Goal: Information Seeking & Learning: Find specific fact

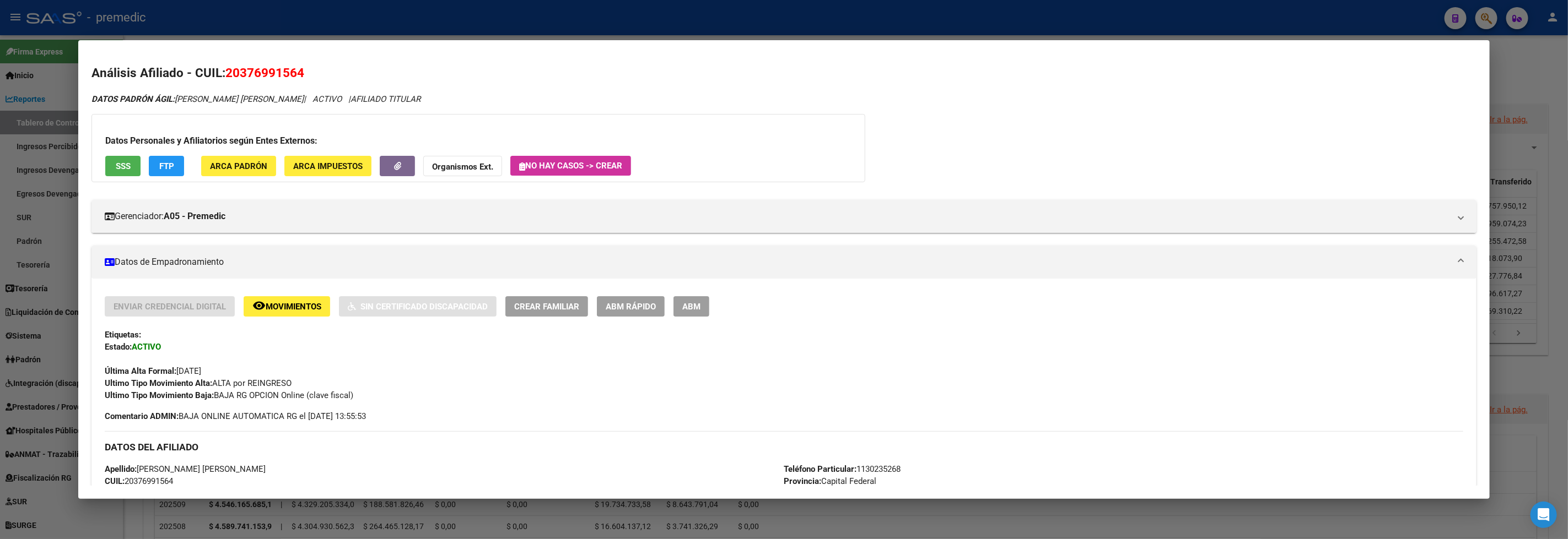
click at [1485, 15] on div at bounding box center [784, 270] width 1568 height 539
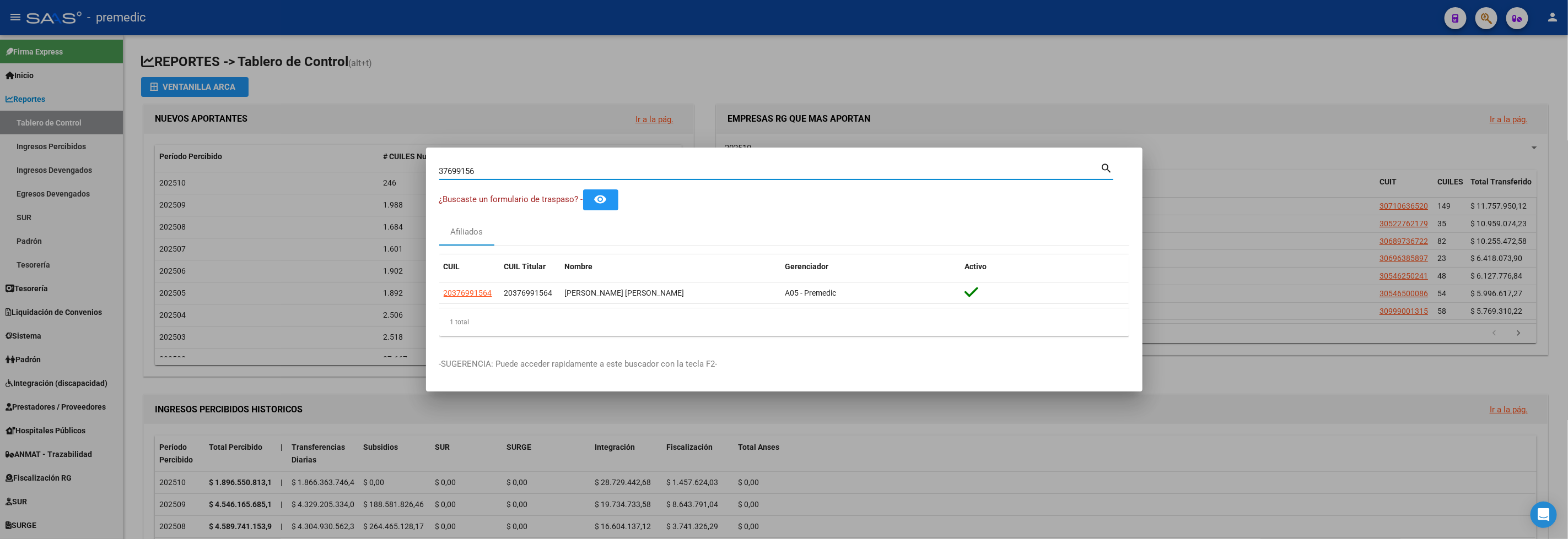
drag, startPoint x: 525, startPoint y: 172, endPoint x: 214, endPoint y: 157, distance: 311.4
click at [219, 159] on div "37699156 Buscar (apellido, dni, cuil, nro traspaso, cuit, obra social) search ¿…" at bounding box center [784, 270] width 1568 height 539
paste input "94525950"
type input "94525950"
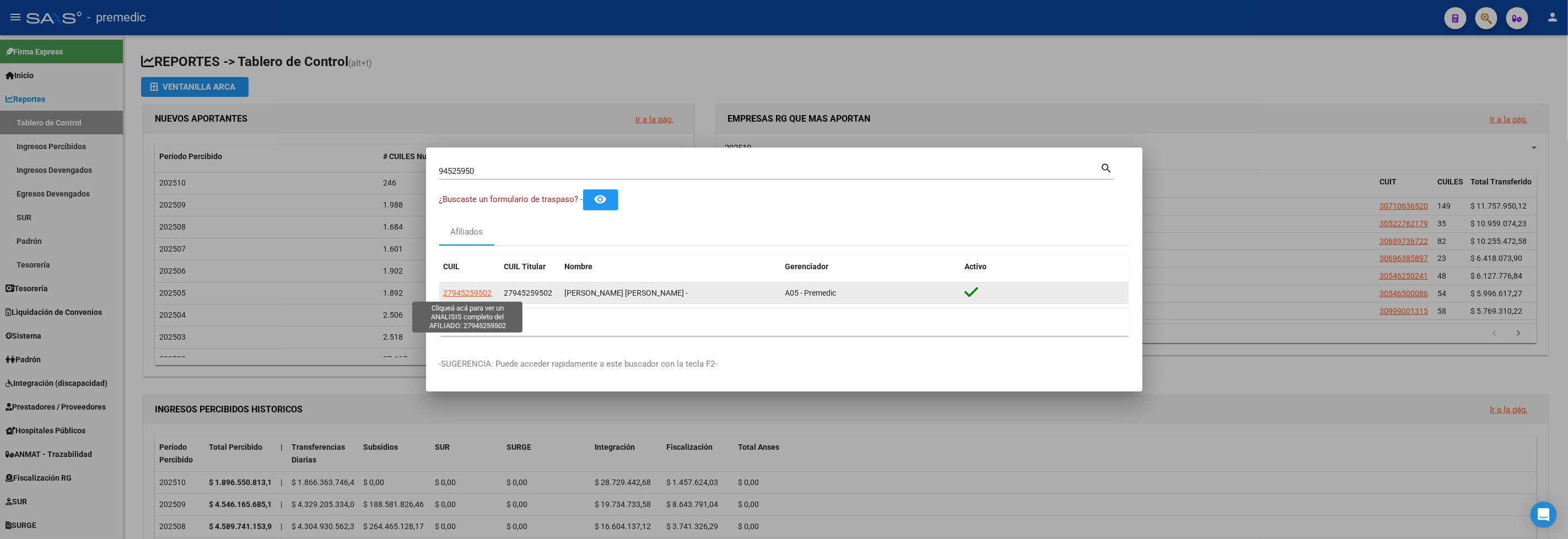
click at [469, 289] on span "27945259502" at bounding box center [468, 293] width 49 height 9
type textarea "27945259502"
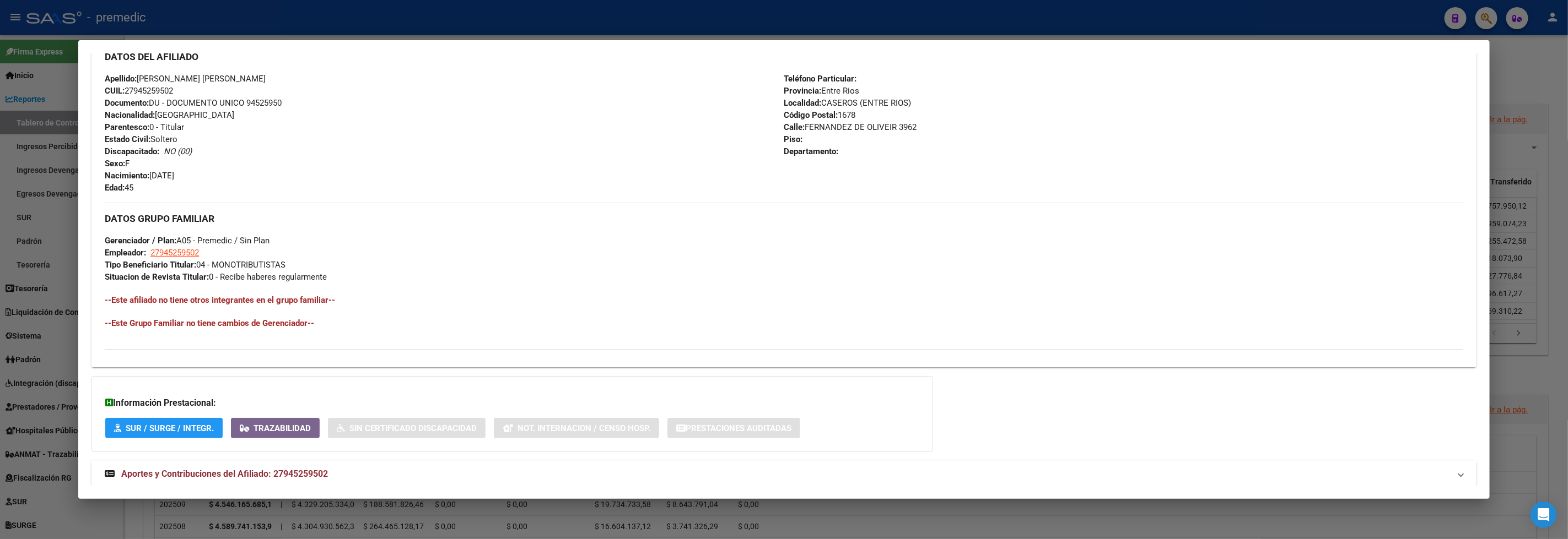
scroll to position [405, 0]
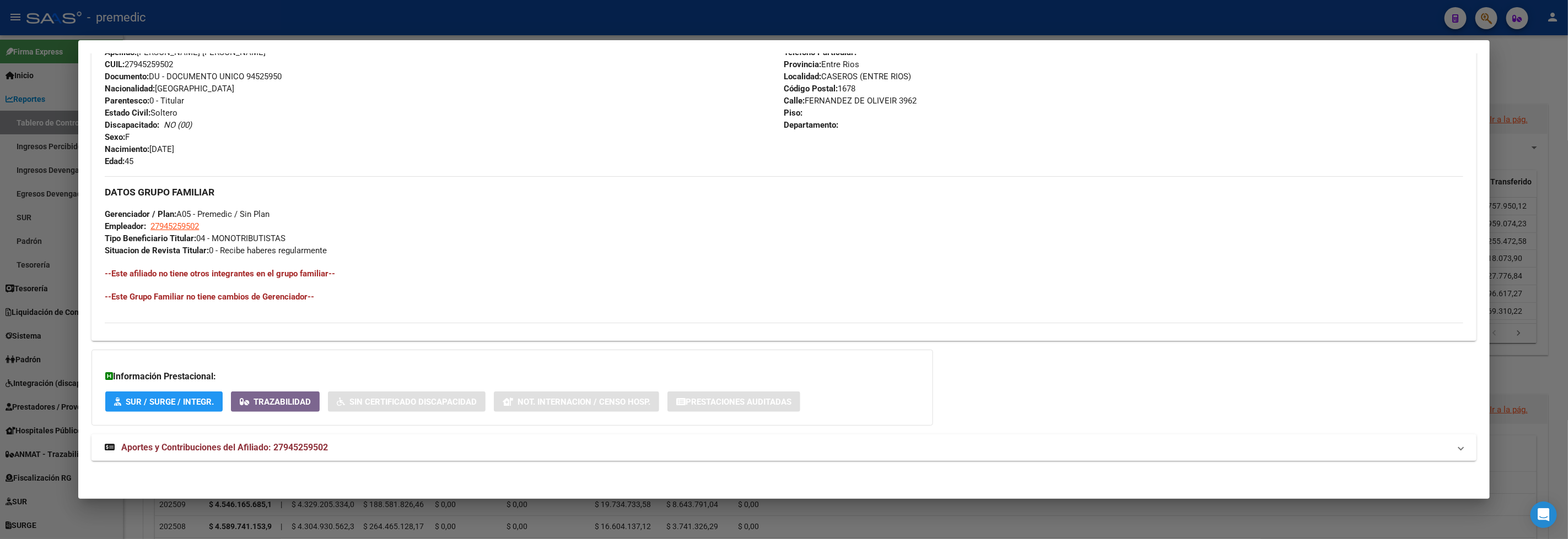
click at [315, 448] on span "Aportes y Contribuciones del Afiliado: 27945259502" at bounding box center [225, 447] width 207 height 10
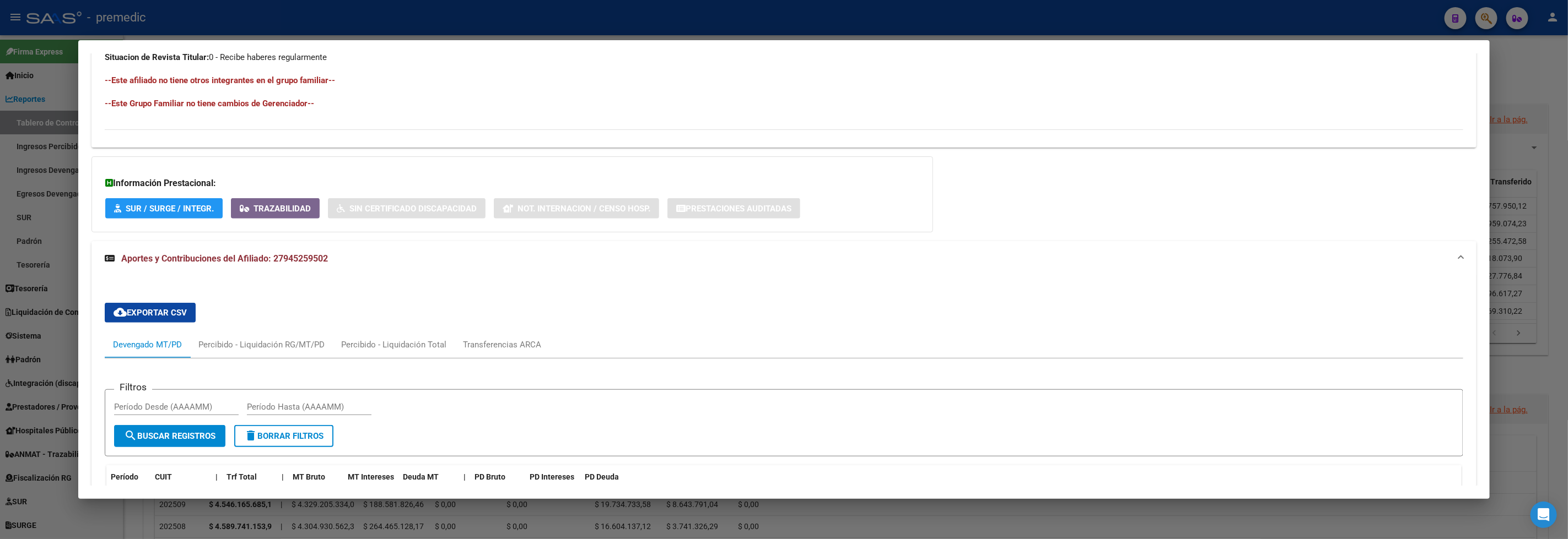
scroll to position [736, 0]
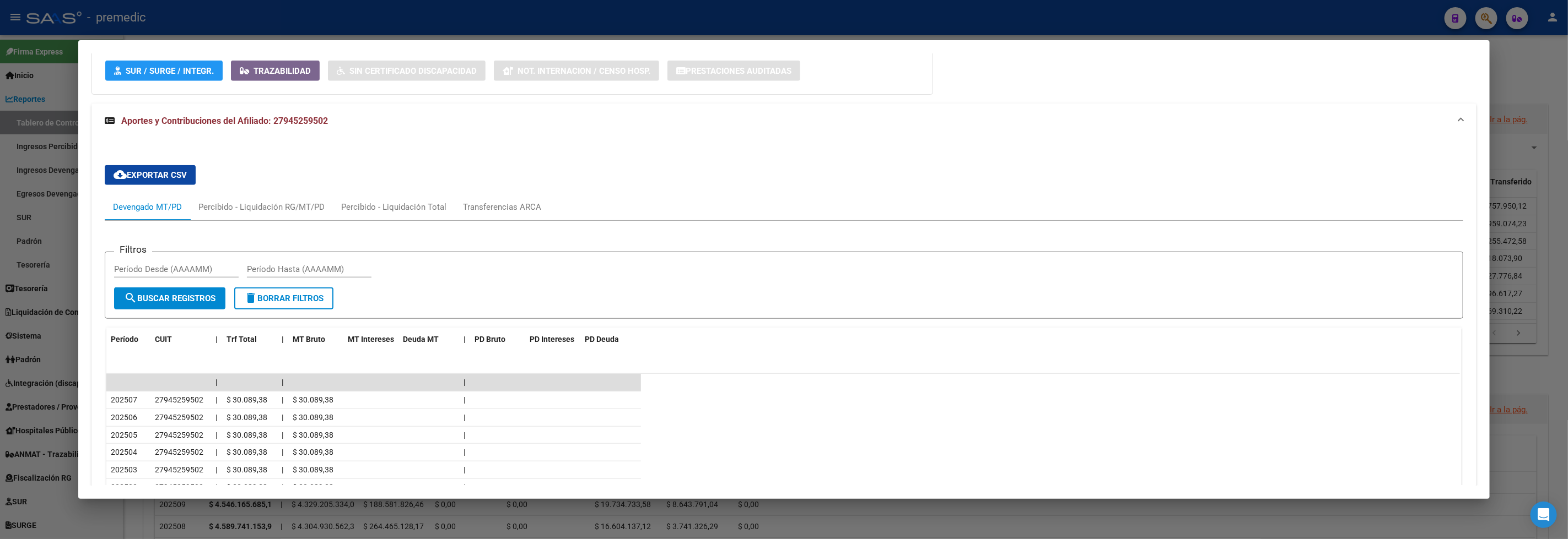
click at [382, 37] on div at bounding box center [784, 270] width 1568 height 539
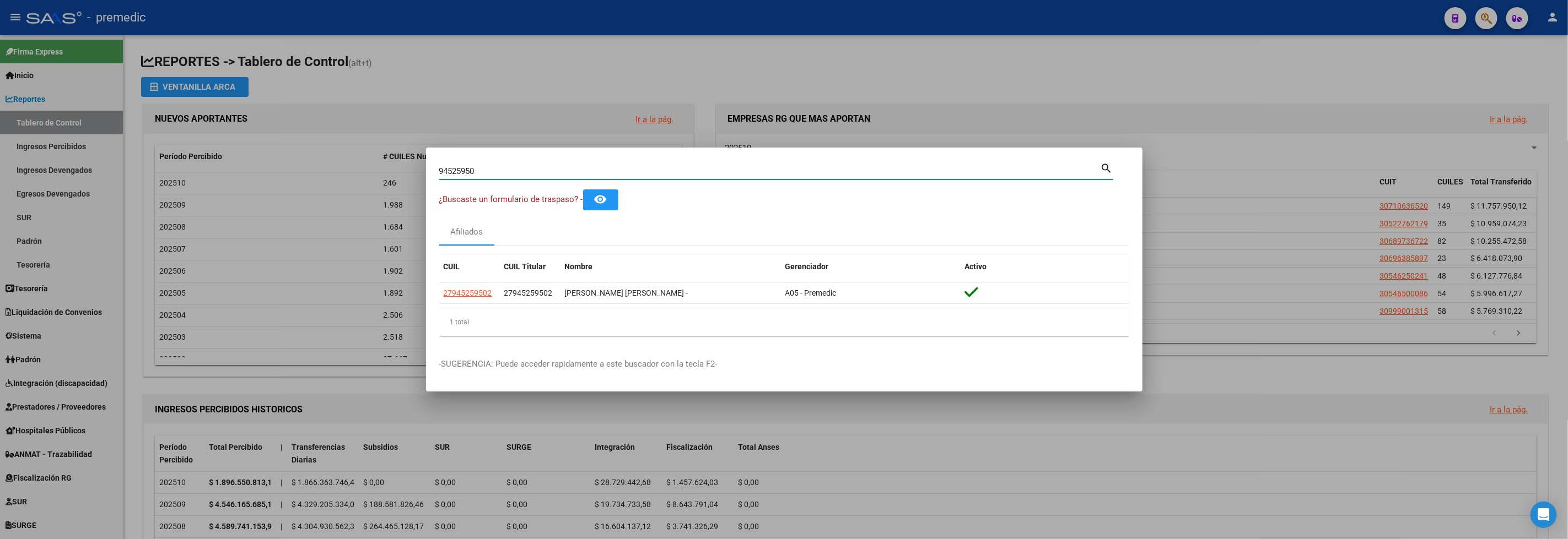
drag, startPoint x: 513, startPoint y: 171, endPoint x: 329, endPoint y: 167, distance: 184.0
click at [331, 170] on div "94525950 Buscar (apellido, dni, cuil, nro traspaso, cuit, obra social) search ¿…" at bounding box center [784, 270] width 1568 height 539
paste input "5410596"
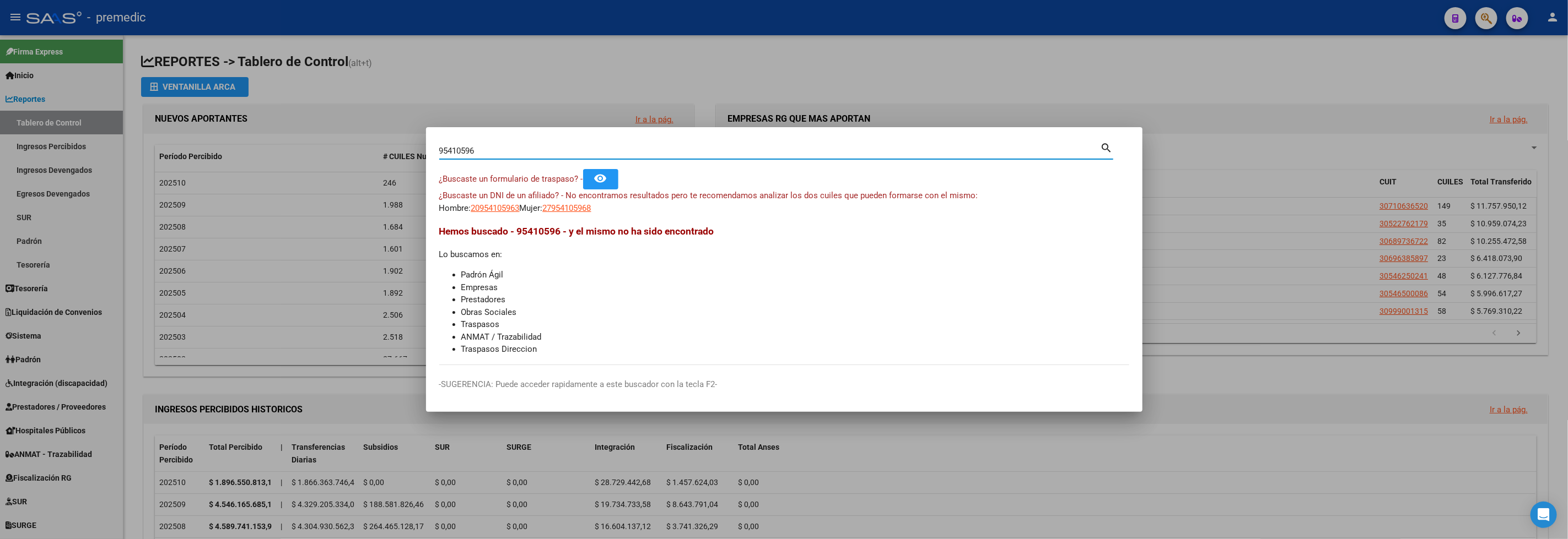
click at [485, 146] on input "95410596" at bounding box center [770, 151] width 662 height 10
drag, startPoint x: 516, startPoint y: 136, endPoint x: 254, endPoint y: 111, distance: 263.2
click at [254, 111] on div "95410596 Buscar (apellido, dni, cuil, nro traspaso, cuit, obra social) search ¿…" at bounding box center [784, 270] width 1568 height 539
drag, startPoint x: 521, startPoint y: 145, endPoint x: 329, endPoint y: 131, distance: 192.5
click at [329, 131] on div "95410596 Buscar (apellido, dni, cuil, nro traspaso, cuit, obra social) search ¿…" at bounding box center [784, 270] width 1568 height 539
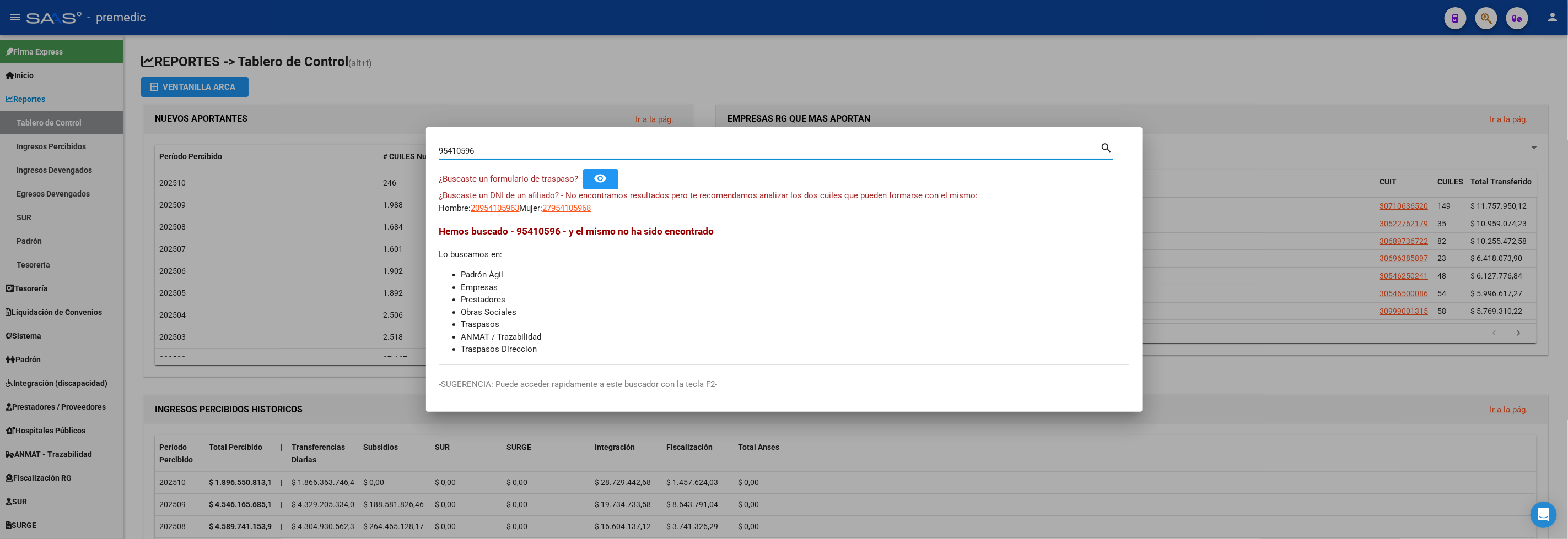
paste input "19053797"
type input "19053797"
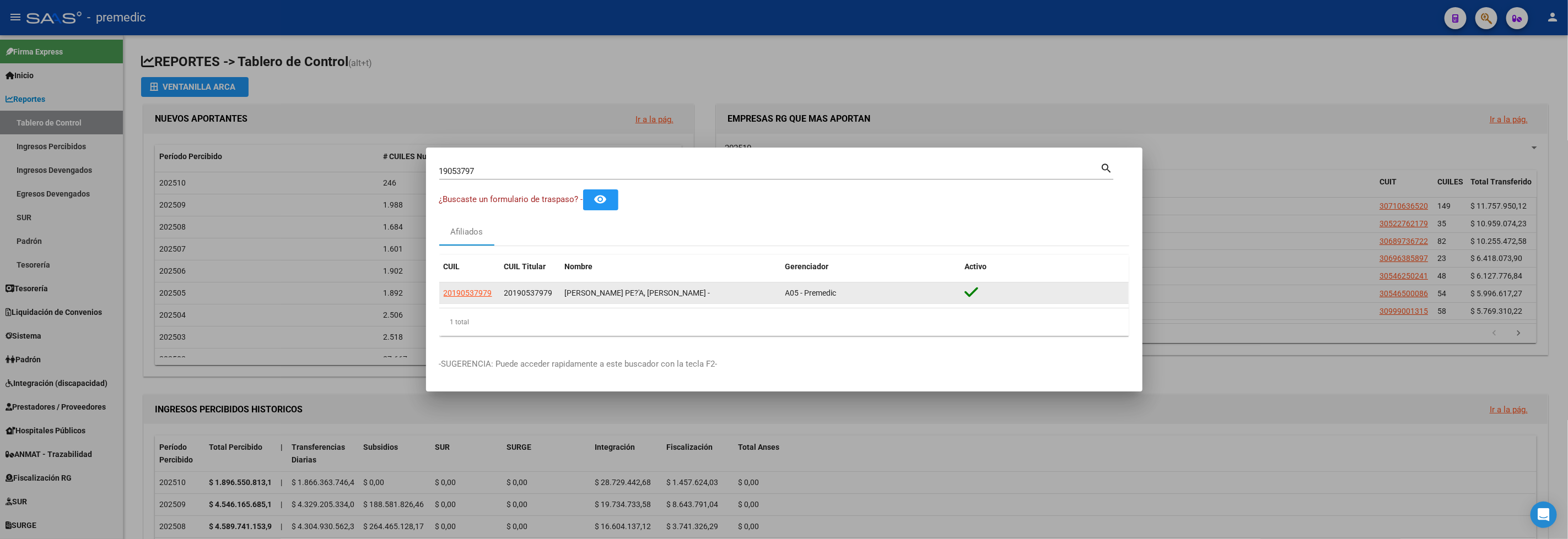
click at [486, 298] on app-link-go-to "20190537979" at bounding box center [468, 293] width 49 height 13
click at [488, 296] on span "20190537979" at bounding box center [468, 293] width 49 height 9
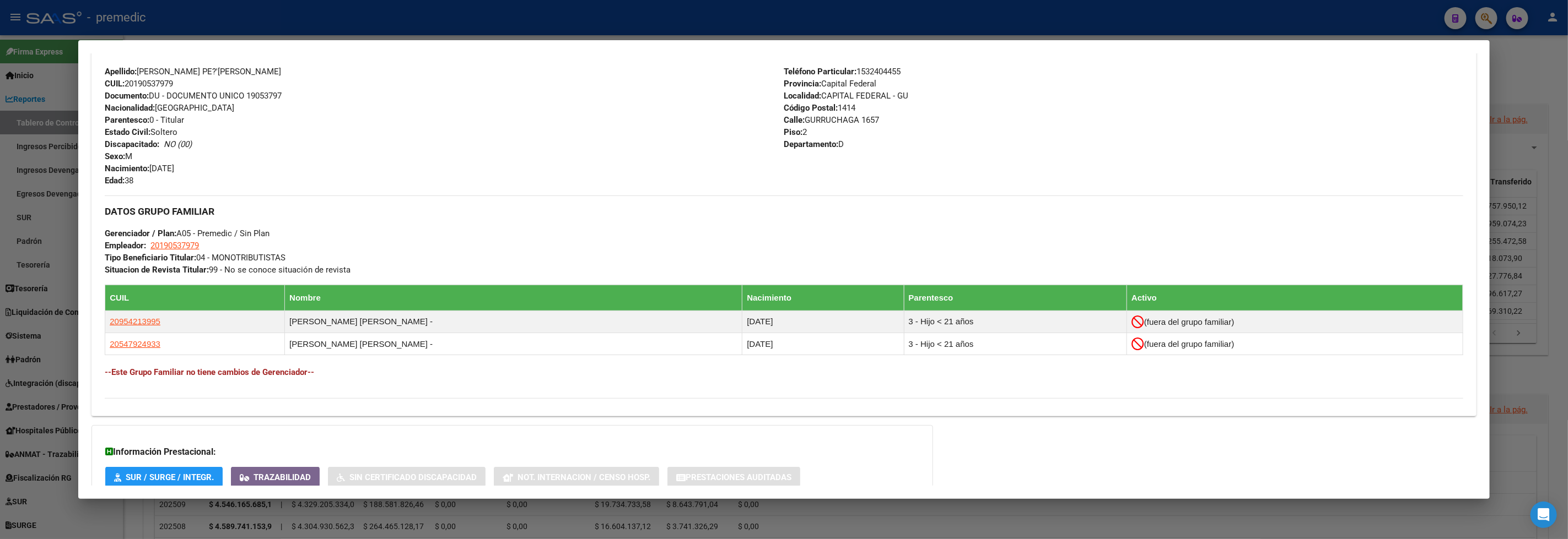
scroll to position [413, 0]
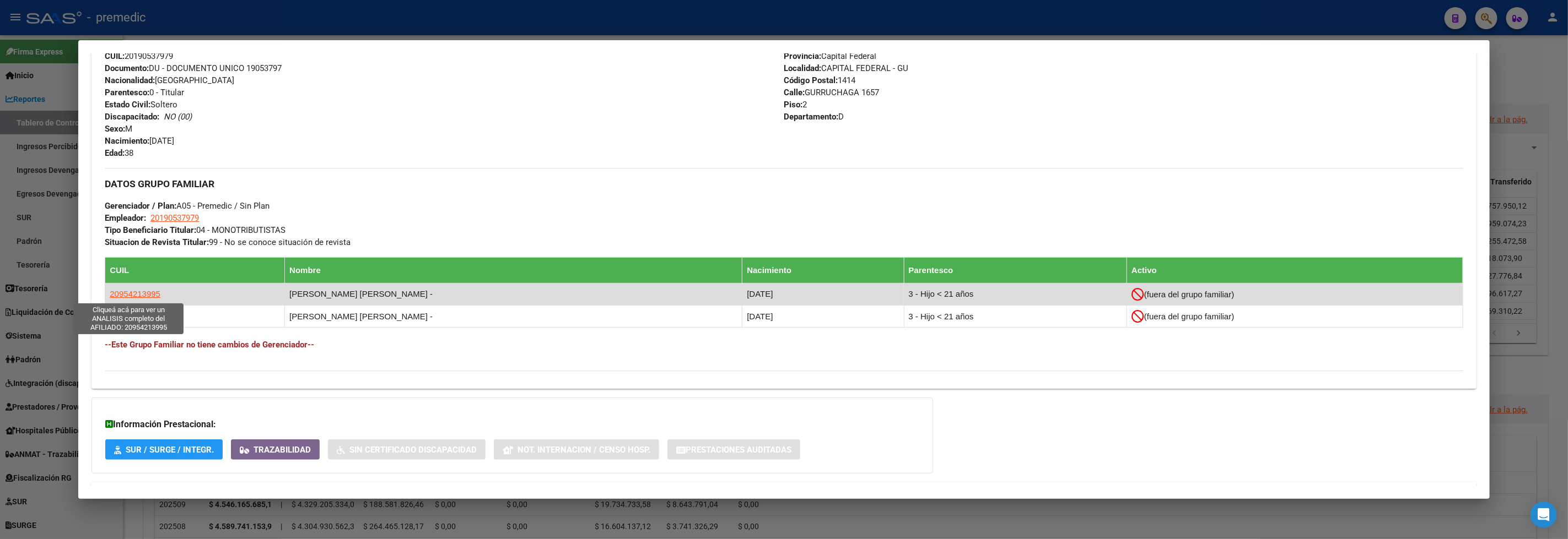
drag, startPoint x: 1093, startPoint y: 283, endPoint x: 164, endPoint y: 277, distance: 929.0
click at [109, 290] on tr "20954213995 [PERSON_NAME] [PERSON_NAME] - [DATE] 3 - Hijo < 21 años (fuera del …" at bounding box center [784, 294] width 1358 height 22
click at [122, 294] on span "20954213995" at bounding box center [135, 293] width 51 height 9
copy tr "0954213995 [PERSON_NAME] [PERSON_NAME] - [DATE] 3 - Hijo < 21 años (fuera del g…"
type textarea "20954213995"
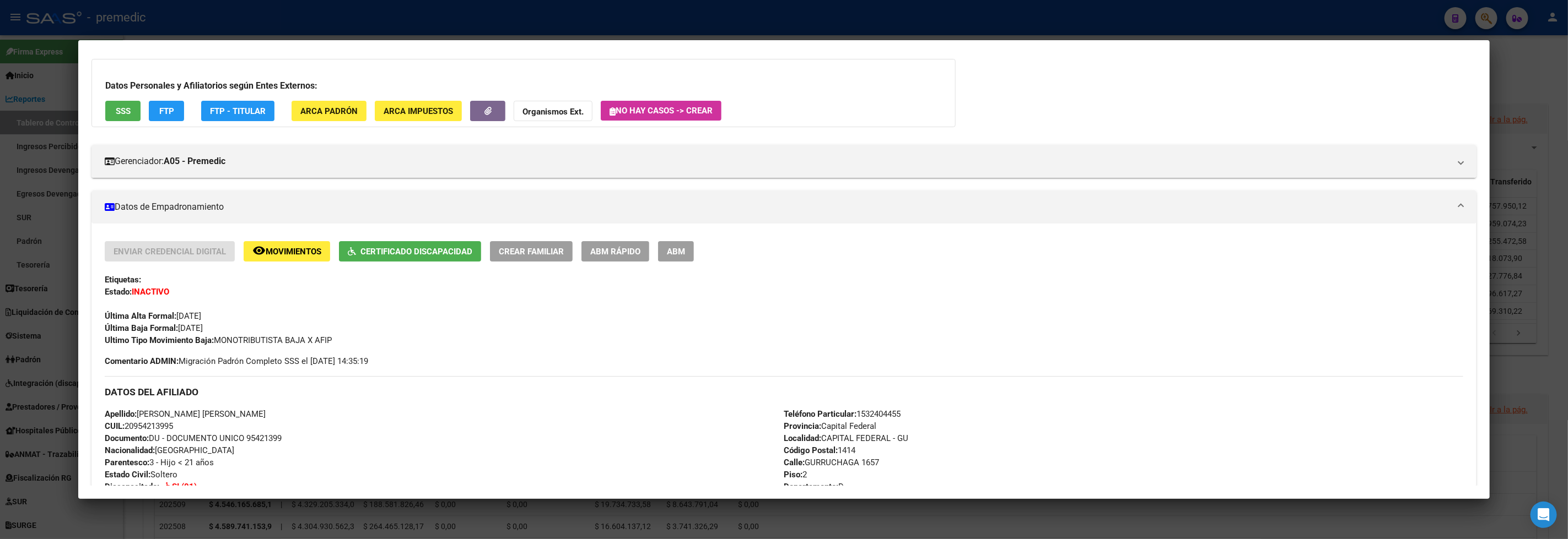
scroll to position [110, 0]
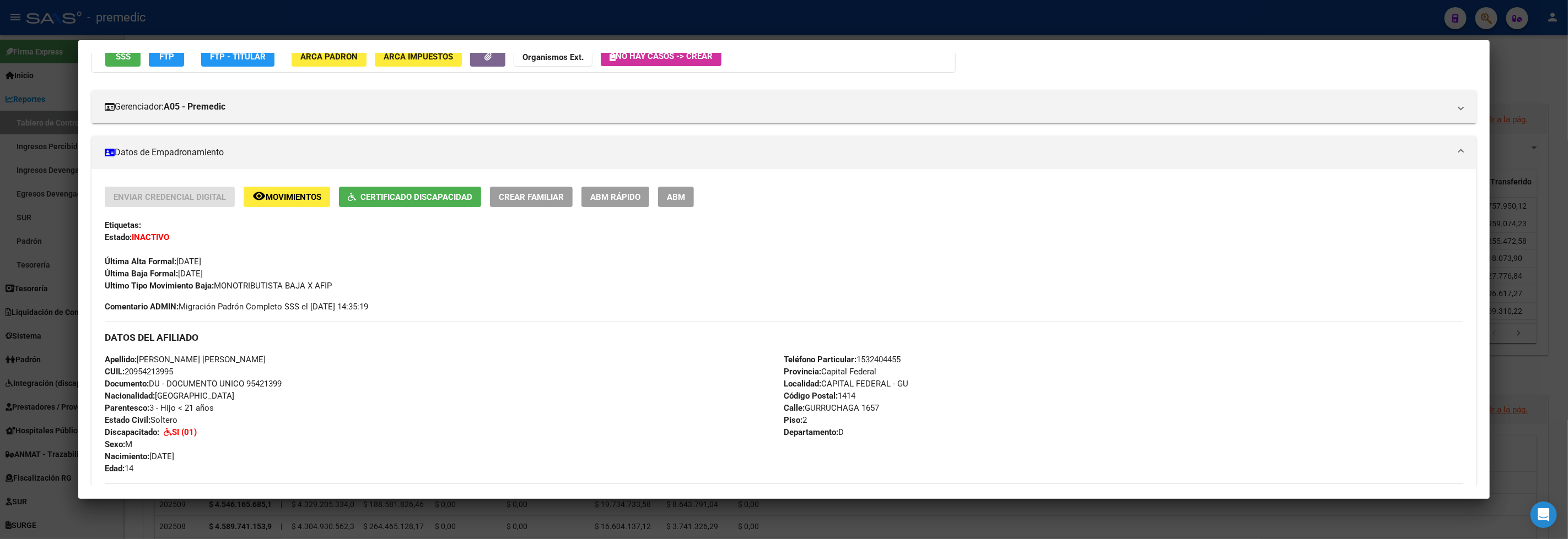
drag, startPoint x: 334, startPoint y: 286, endPoint x: 181, endPoint y: 240, distance: 159.8
click at [105, 217] on div "Enviar Credencial Digital remove_red_eye Movimientos Certificado Discapacidad C…" at bounding box center [784, 239] width 1359 height 105
click at [592, 22] on div at bounding box center [784, 270] width 1568 height 539
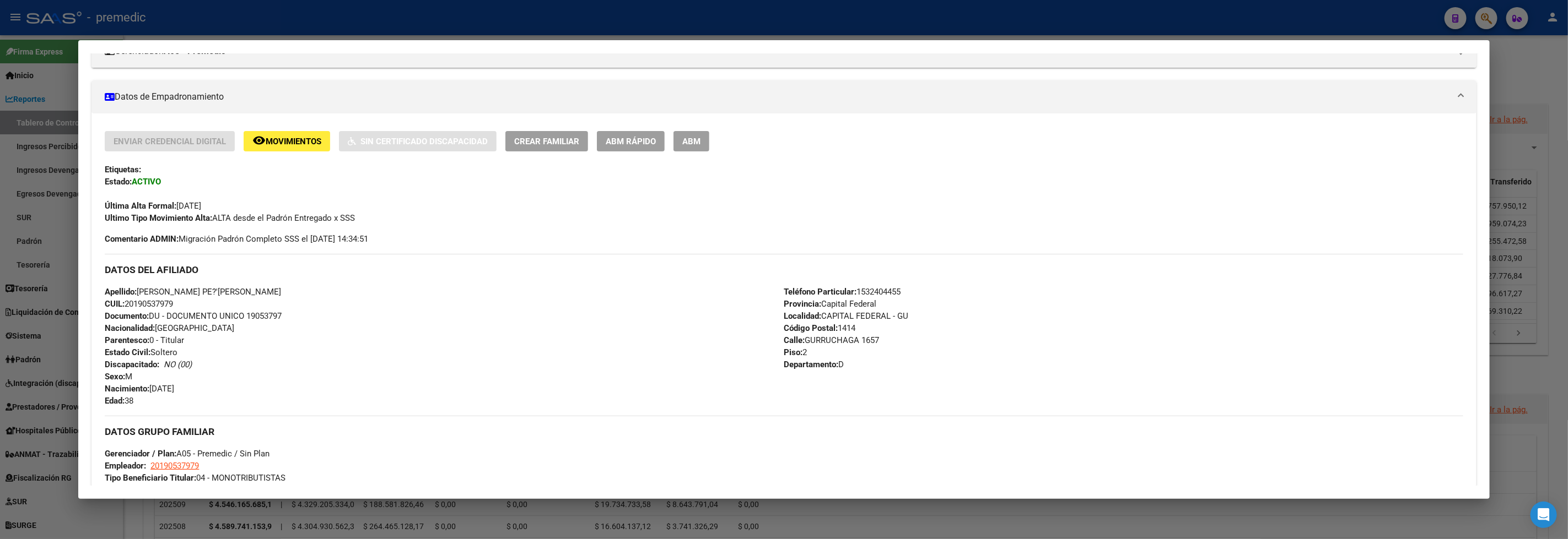
scroll to position [0, 0]
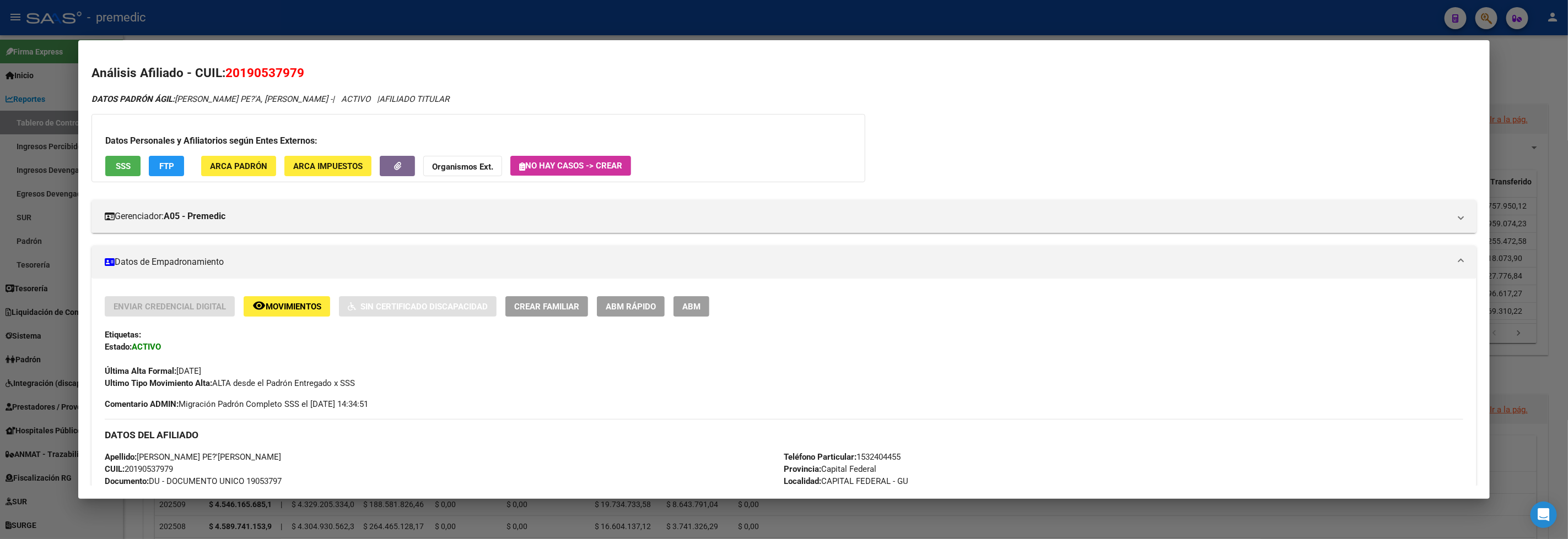
click at [386, 29] on div at bounding box center [784, 270] width 1568 height 539
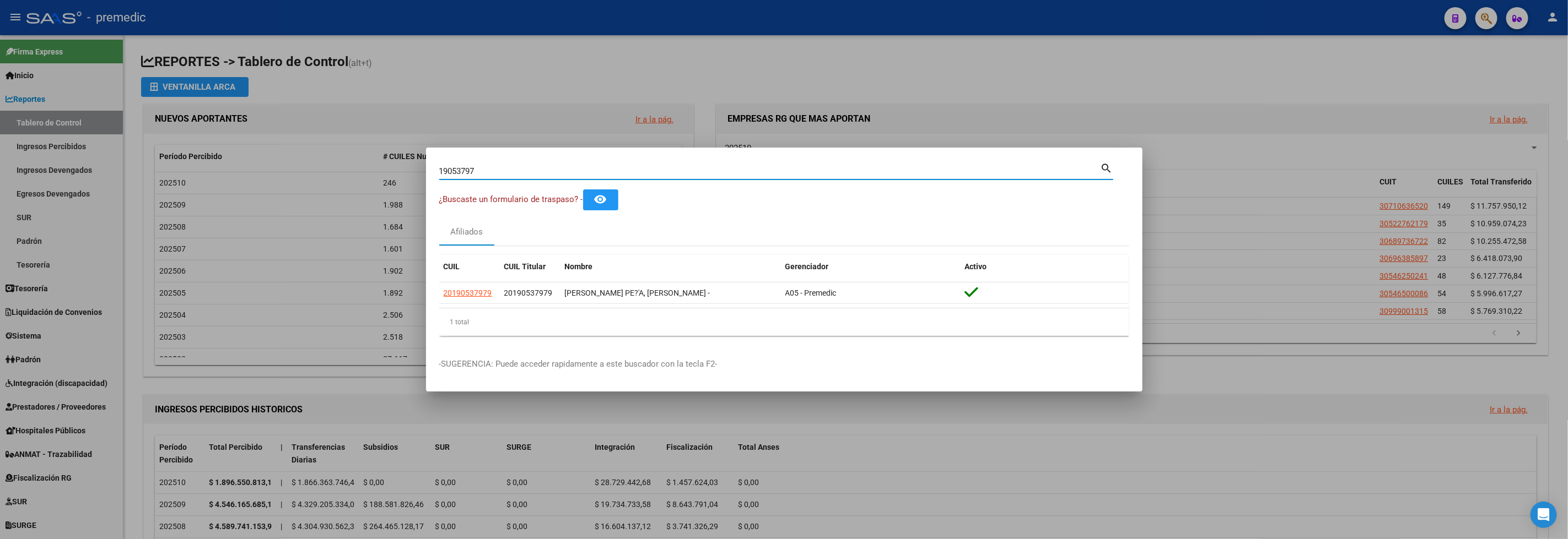
drag, startPoint x: 485, startPoint y: 167, endPoint x: 295, endPoint y: 148, distance: 190.9
click at [295, 148] on div "19053797 Buscar (apellido, dni, cuil, nro traspaso, cuit, obra social) search ¿…" at bounding box center [784, 270] width 1568 height 539
paste input "6287825"
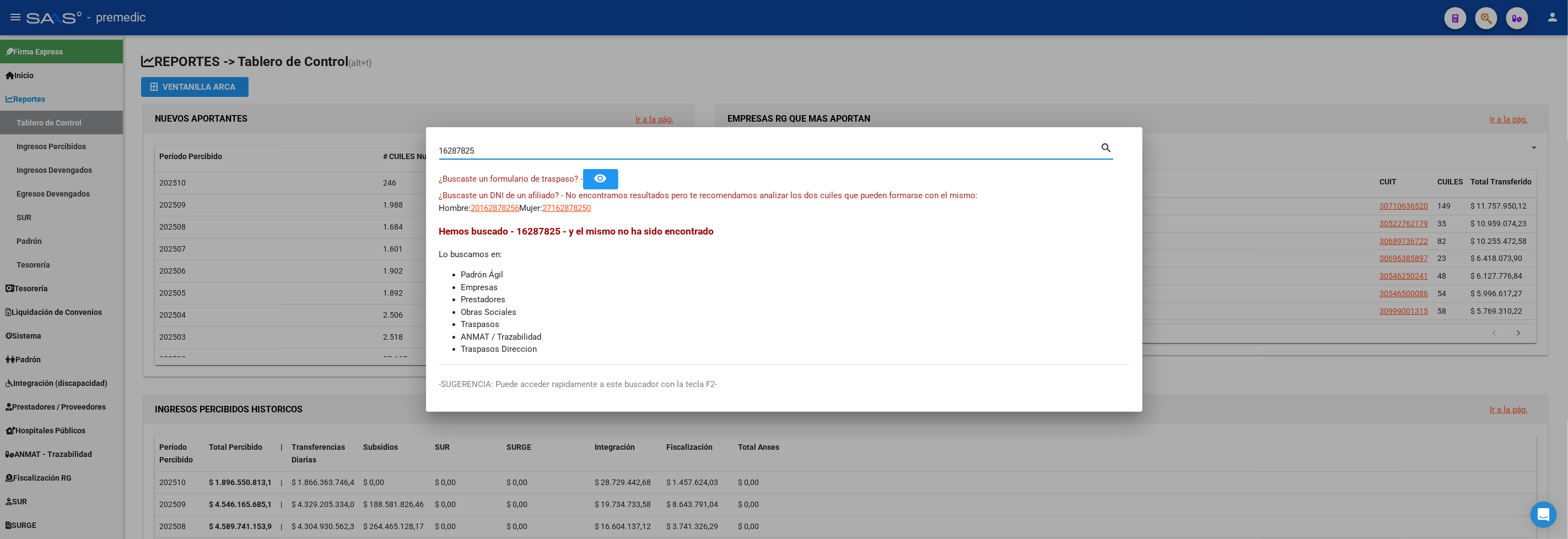
drag, startPoint x: 499, startPoint y: 149, endPoint x: 422, endPoint y: 139, distance: 77.6
click at [379, 141] on div "16287825 Buscar (apellido, dni, cuil, nro traspaso, cuit, obra social) search ¿…" at bounding box center [784, 270] width 1568 height 539
paste input "23516698"
type input "23516698"
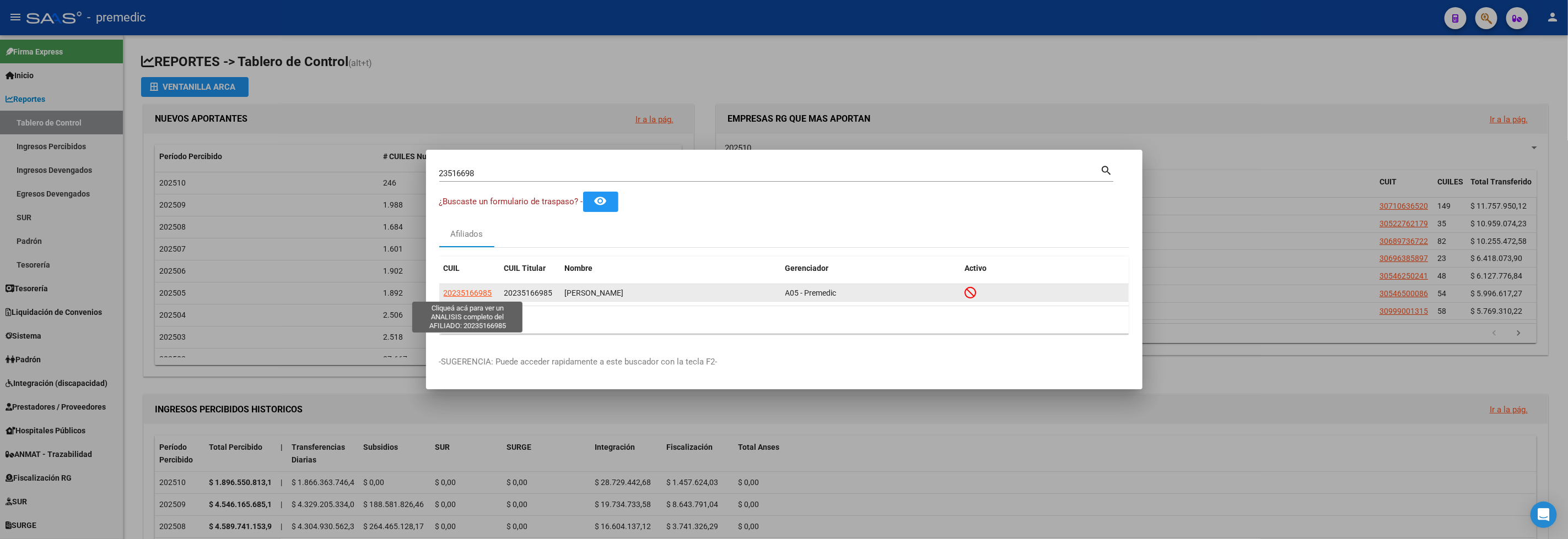
click at [475, 293] on span "20235166985" at bounding box center [468, 293] width 49 height 9
type textarea "20235166985"
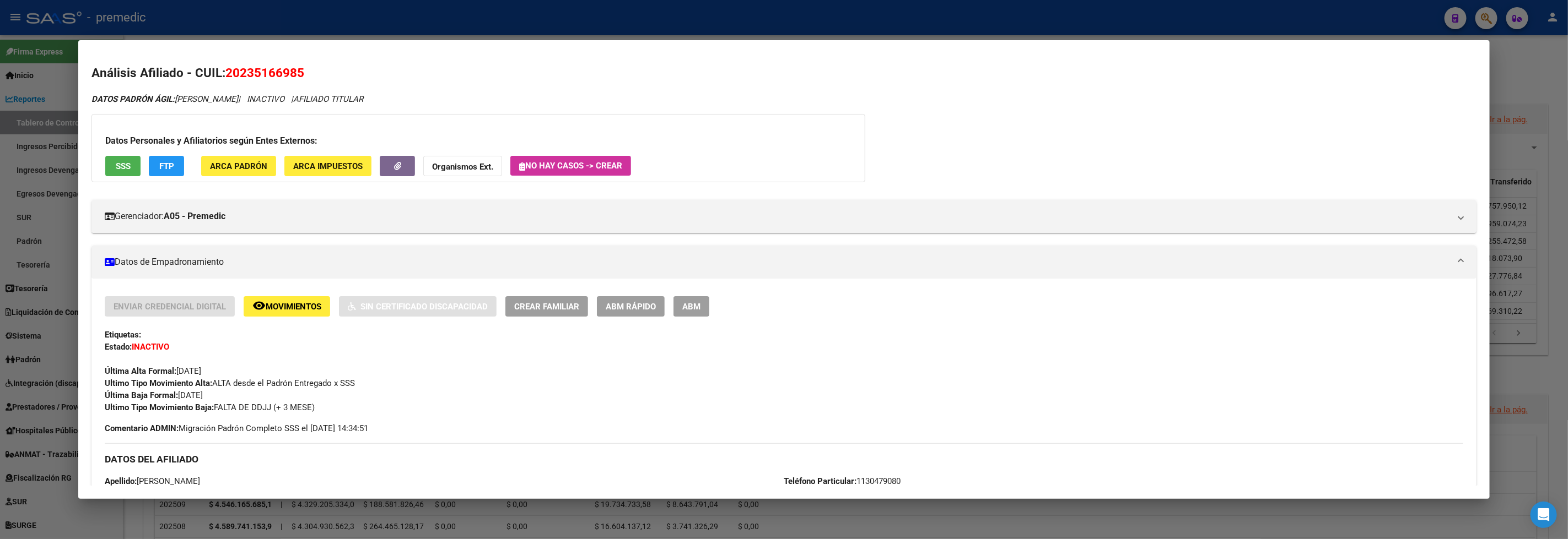
drag, startPoint x: 341, startPoint y: 413, endPoint x: 79, endPoint y: 362, distance: 266.9
click at [79, 362] on mat-dialog-content "Análisis Afiliado - CUIL: 20235166985 DATOS PADRÓN ÁGIL: [PERSON_NAME] | INACTI…" at bounding box center [784, 270] width 1412 height 432
click at [419, 20] on div at bounding box center [784, 270] width 1568 height 539
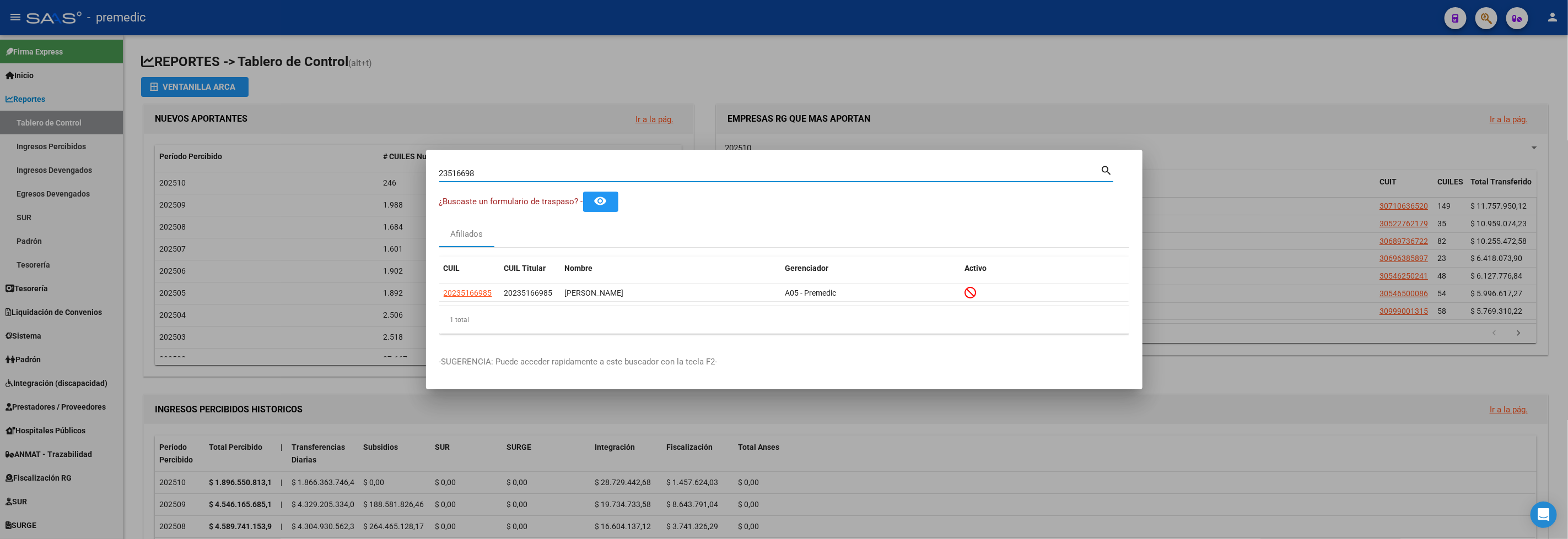
drag, startPoint x: 499, startPoint y: 167, endPoint x: 251, endPoint y: 131, distance: 250.6
click at [243, 144] on div "23516698 Buscar (apellido, dni, cuil, nro traspaso, cuit, obra social) search ¿…" at bounding box center [784, 270] width 1568 height 539
paste input "94525950"
type input "94525950"
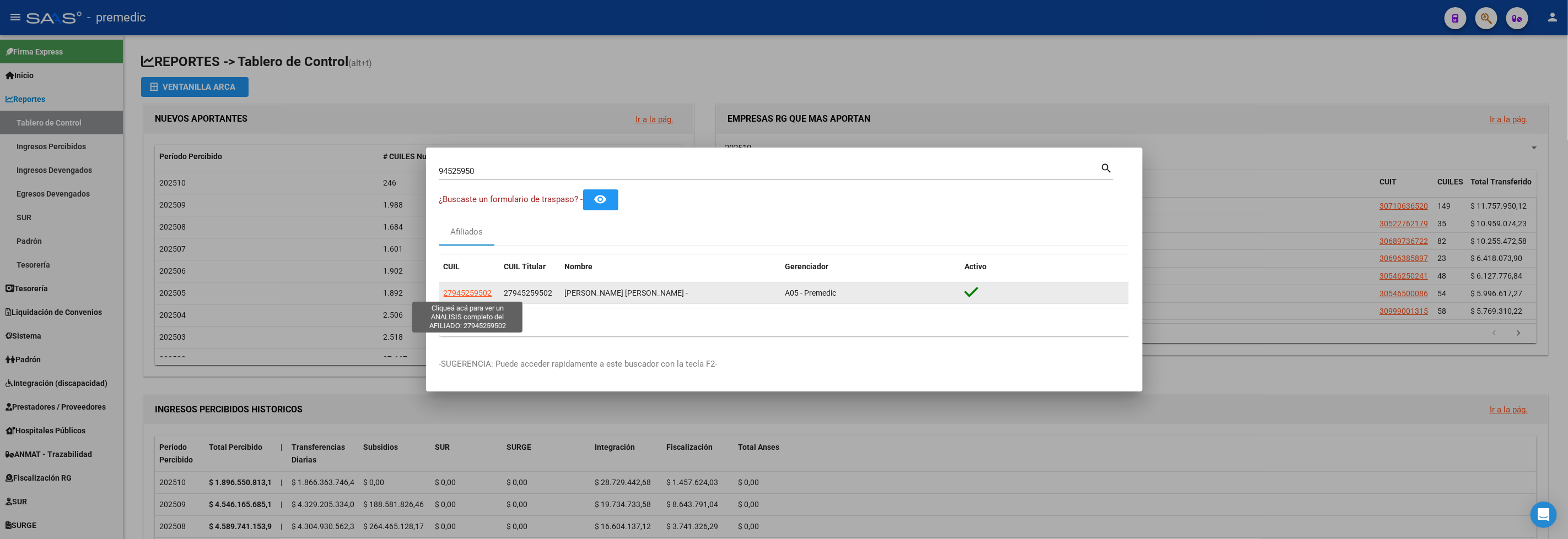
click at [467, 288] on span "27945259502" at bounding box center [468, 293] width 49 height 9
type textarea "27945259502"
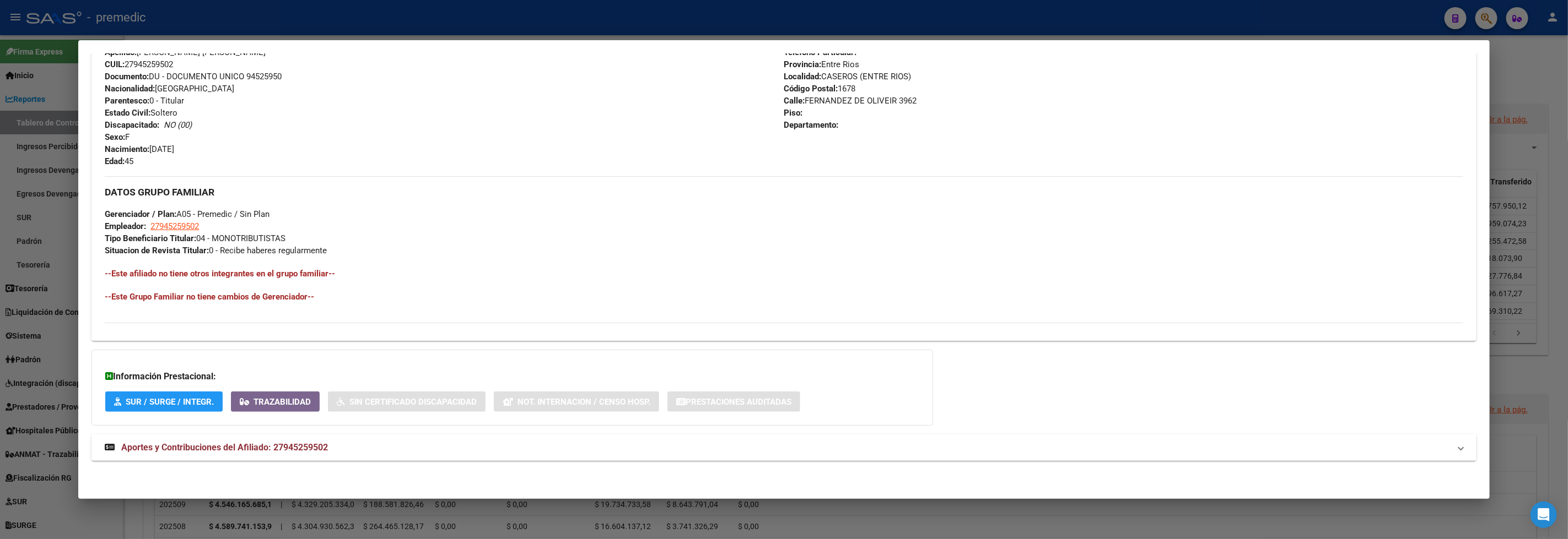
scroll to position [268, 0]
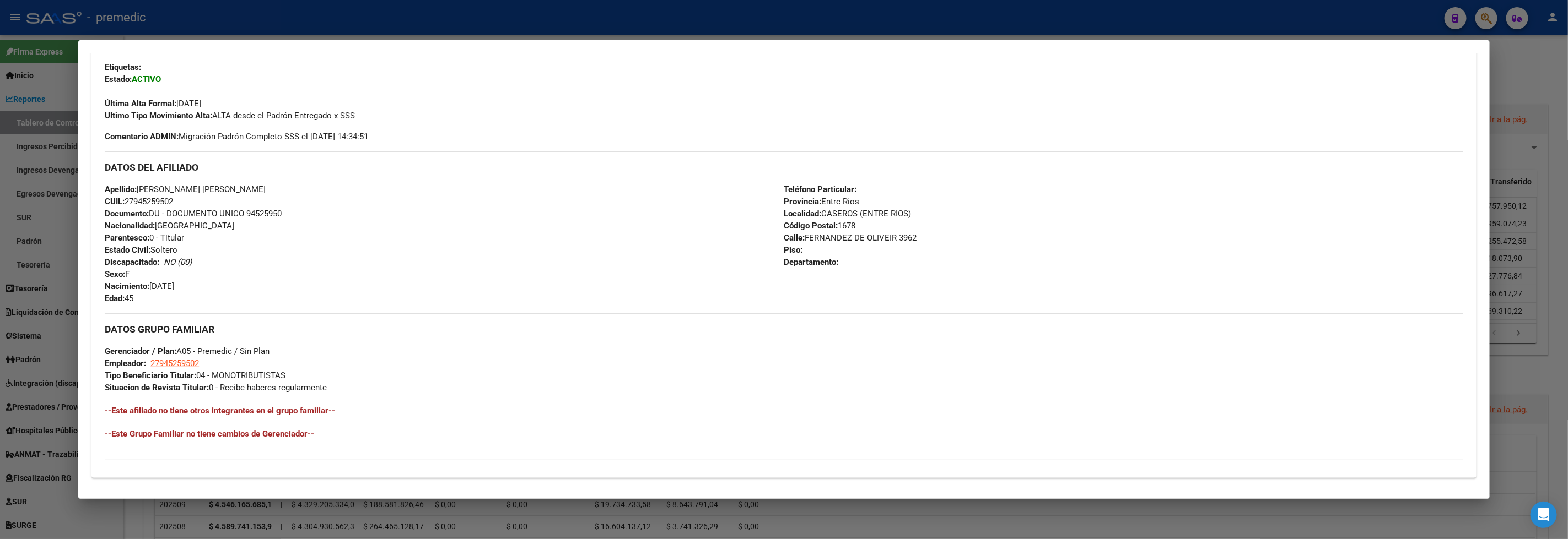
click at [408, 22] on div at bounding box center [784, 270] width 1568 height 539
